Goal: Find specific page/section: Find specific page/section

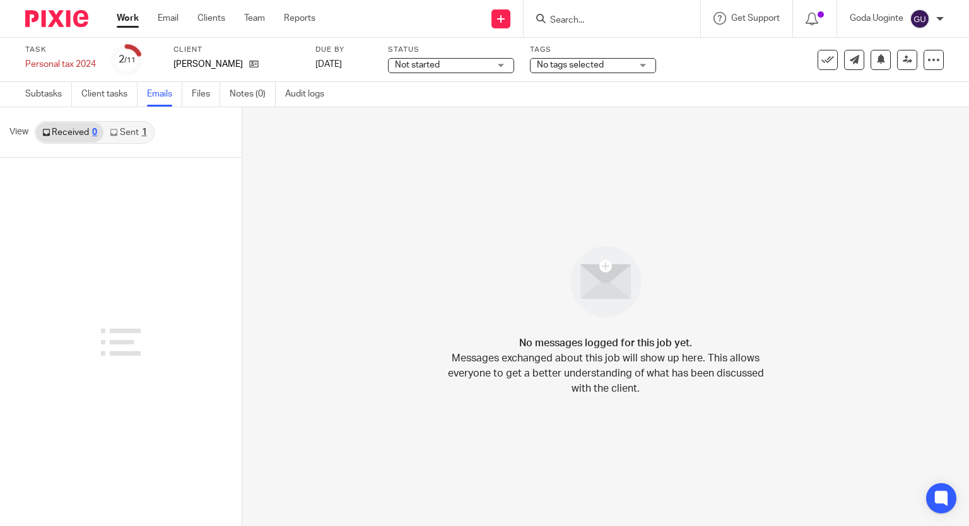
click at [132, 131] on link "Sent 1" at bounding box center [127, 132] width 49 height 20
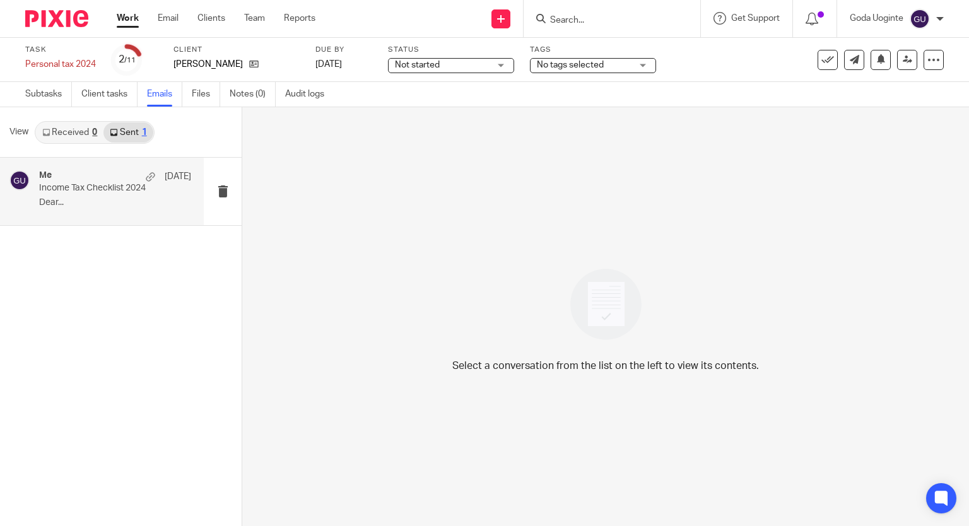
click at [88, 179] on div "Me 1 Oct" at bounding box center [115, 176] width 152 height 13
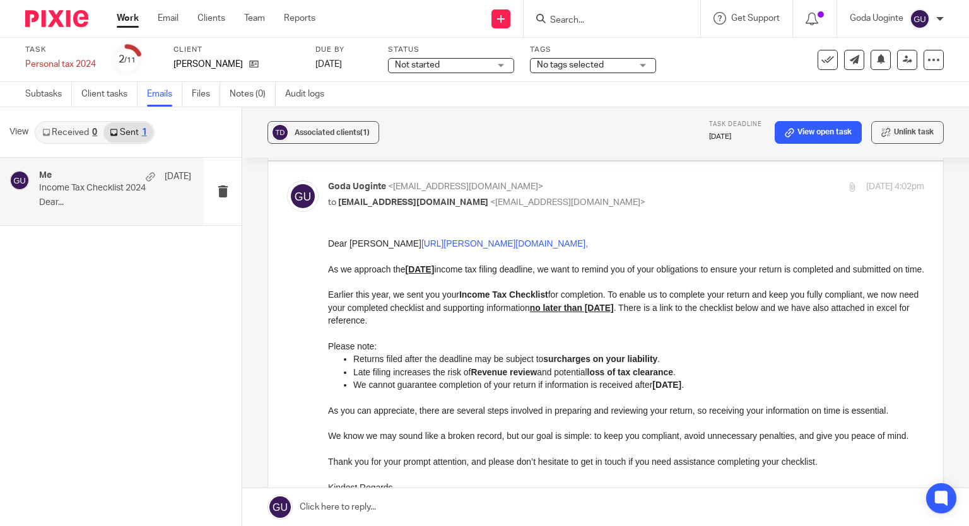
scroll to position [315, 0]
